Goal: Transaction & Acquisition: Purchase product/service

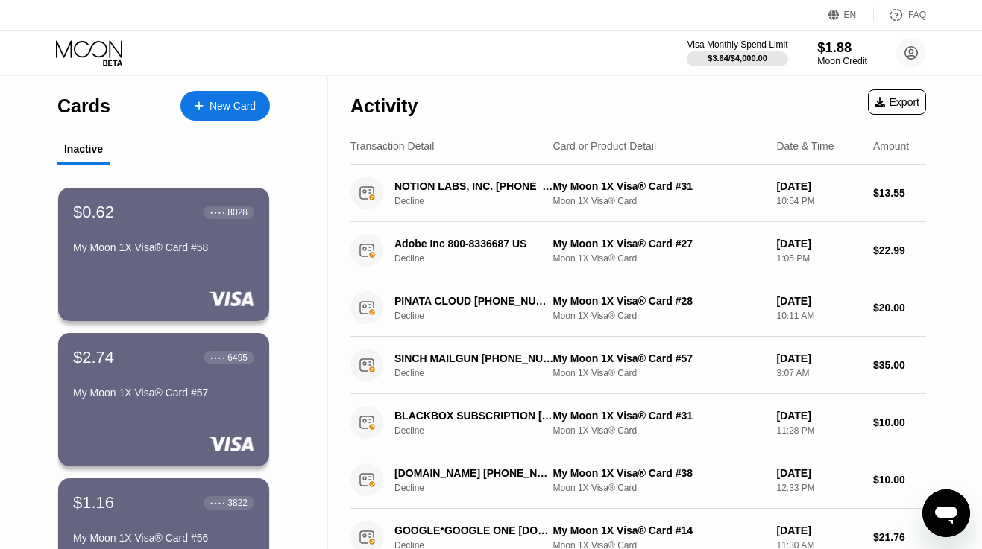
click at [837, 41] on div "$1.88" at bounding box center [842, 48] width 50 height 16
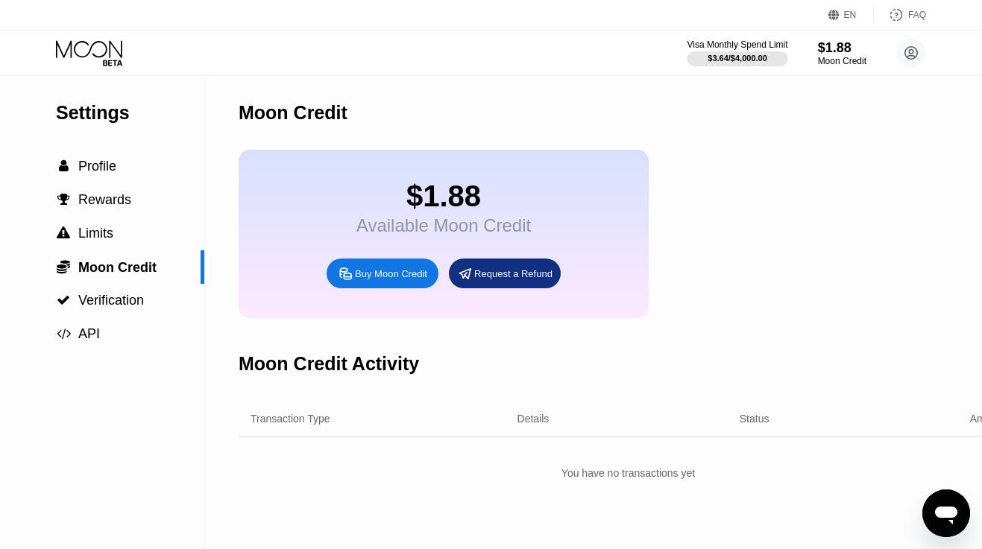
click at [383, 277] on div "Buy Moon Credit" at bounding box center [391, 274] width 72 height 13
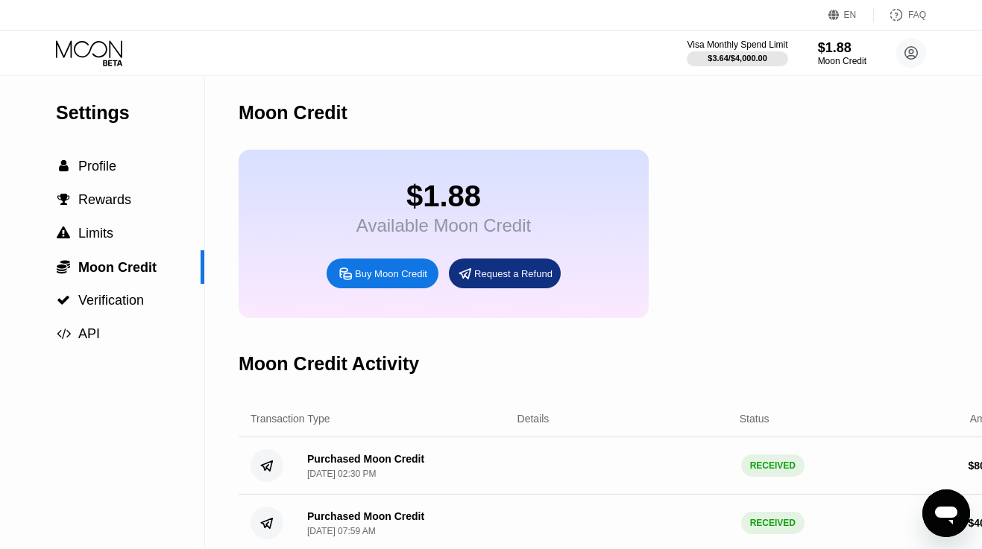
type input "0"
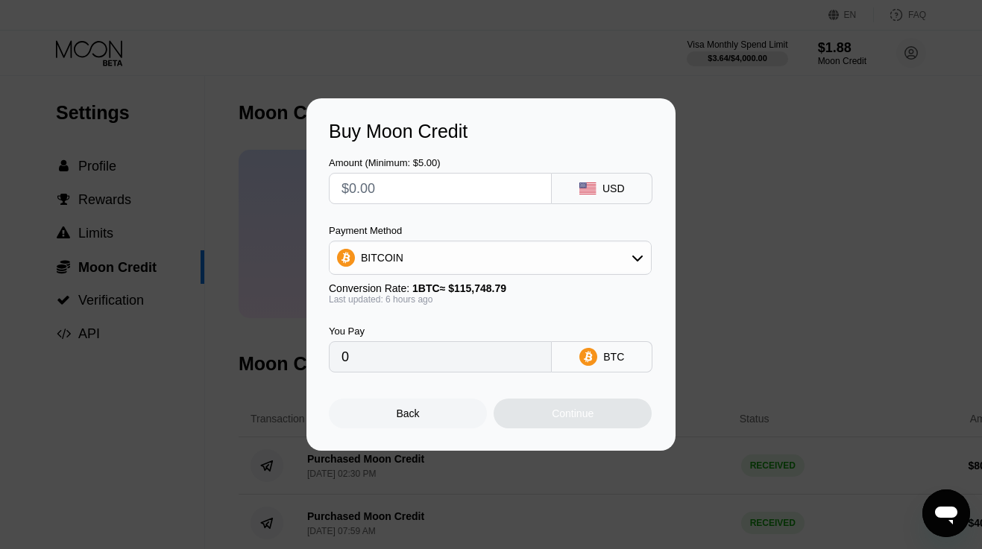
click at [459, 195] on input "text" at bounding box center [440, 189] width 198 height 30
type input "$1"
type input "0.00000871"
type input "$15"
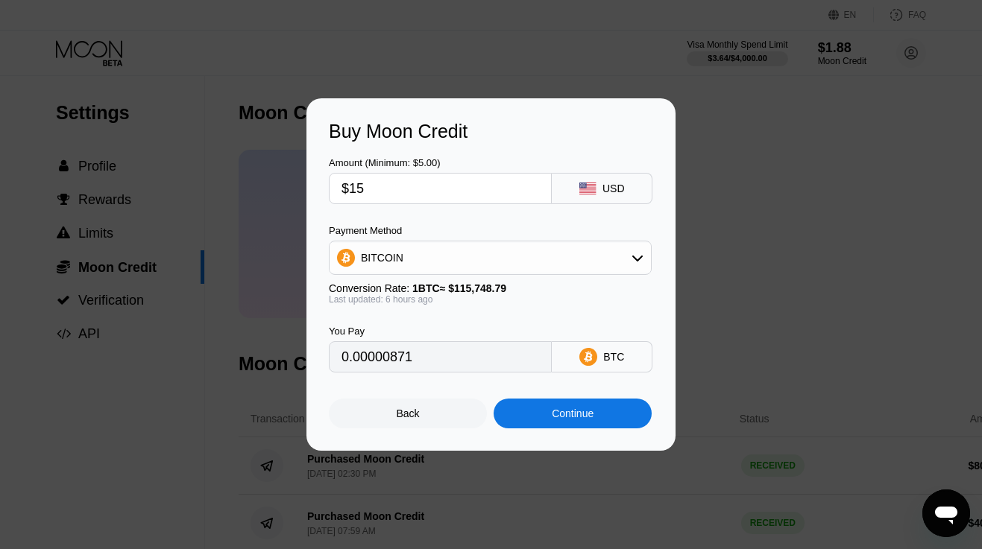
type input "0.00013059"
type input "$150"
type input "0.00130582"
type input "$1500"
type input "0.01305815"
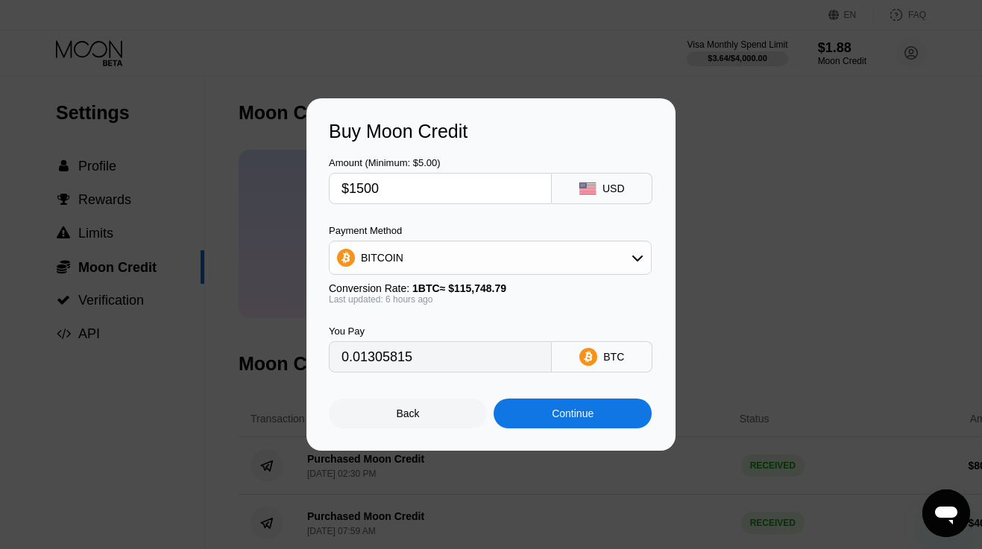
type input "$1500"
click at [467, 259] on div "BITCOIN" at bounding box center [489, 258] width 321 height 30
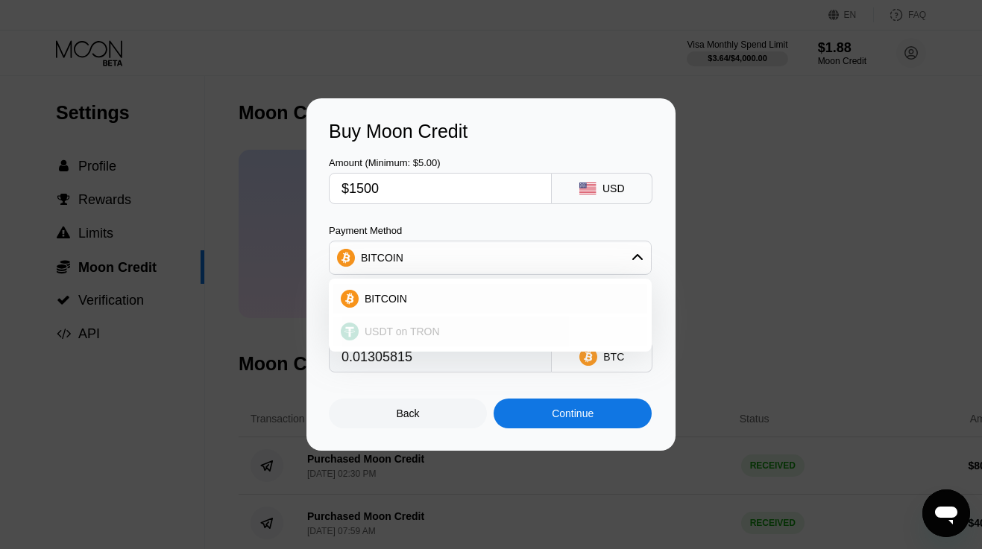
click at [451, 324] on div "USDT on TRON" at bounding box center [490, 332] width 314 height 30
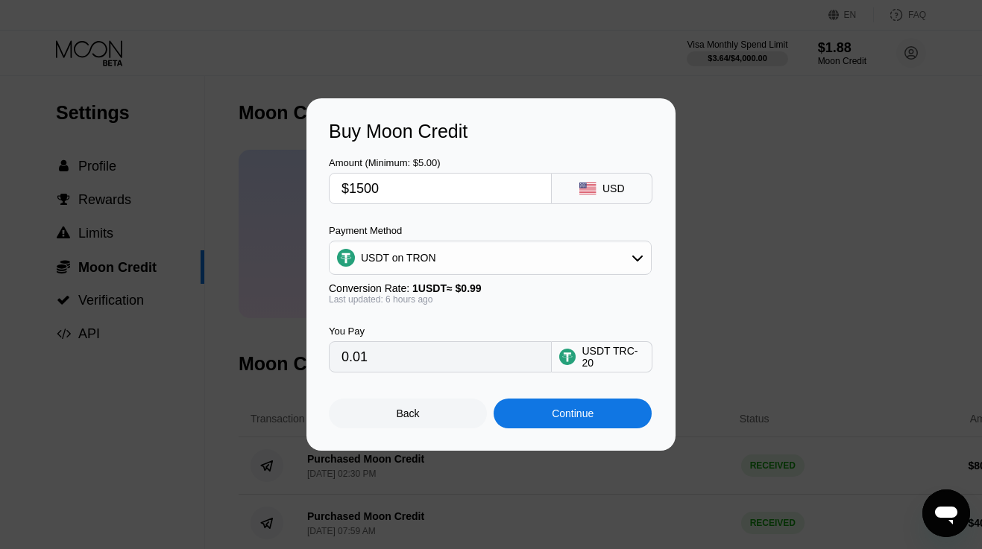
type input "1515.15"
click at [527, 425] on div "Continue" at bounding box center [572, 414] width 158 height 30
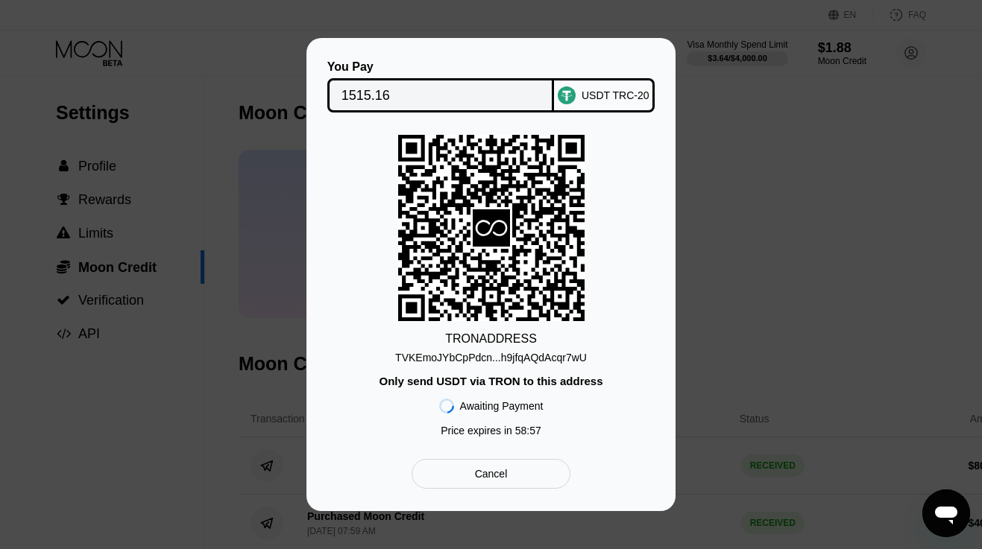
click at [458, 354] on div "TVKEmoJYbCpPdcn...h9jfqAQdAcqr7wU" at bounding box center [491, 358] width 192 height 12
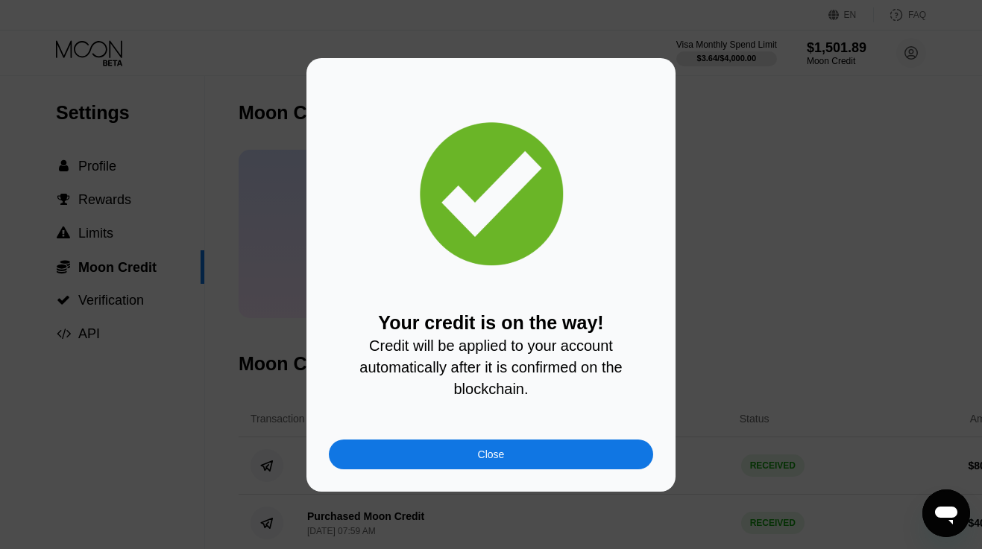
click at [490, 456] on div "Close" at bounding box center [491, 455] width 27 height 12
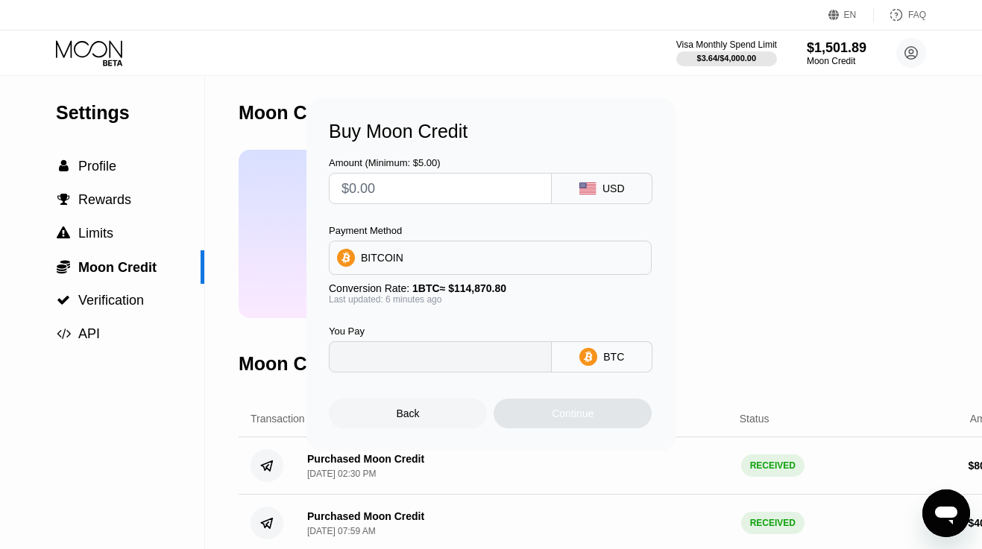
type input "0"
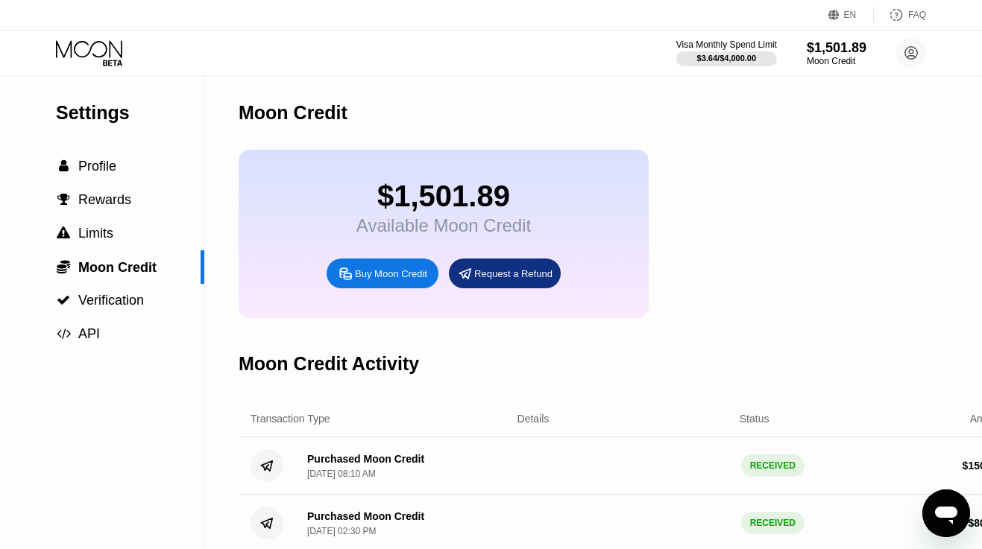
click at [103, 44] on icon at bounding box center [90, 53] width 69 height 26
